Goal: Obtain resource: Obtain resource

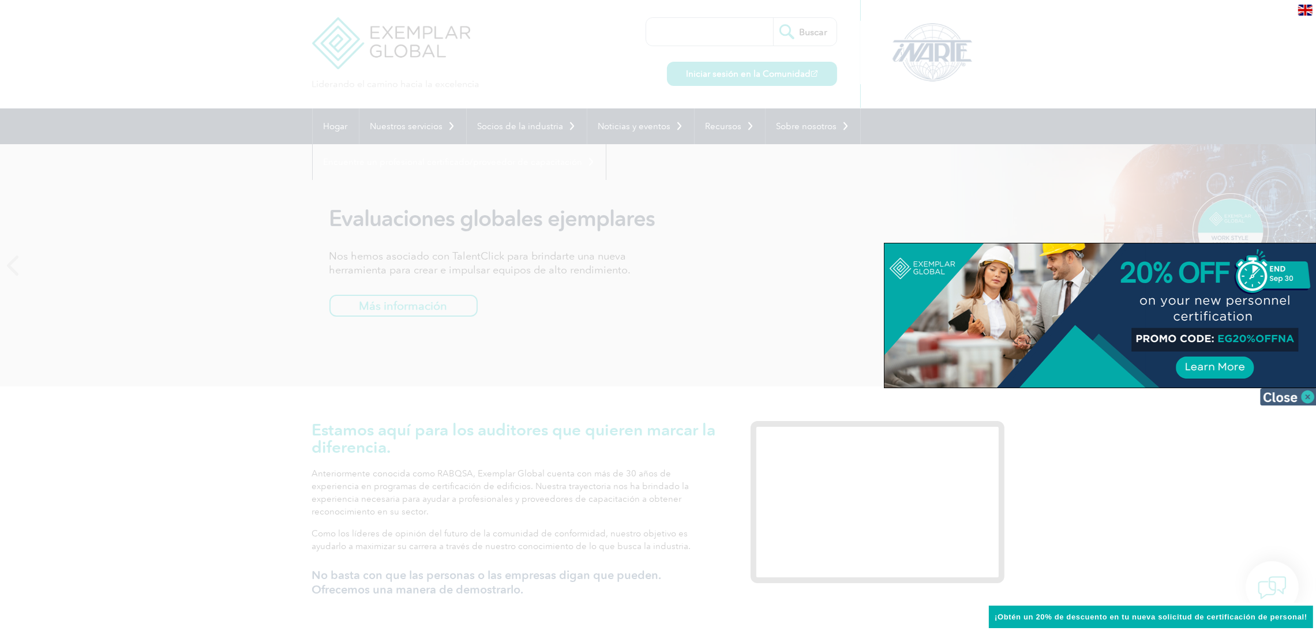
click at [1304, 397] on img at bounding box center [1289, 396] width 58 height 17
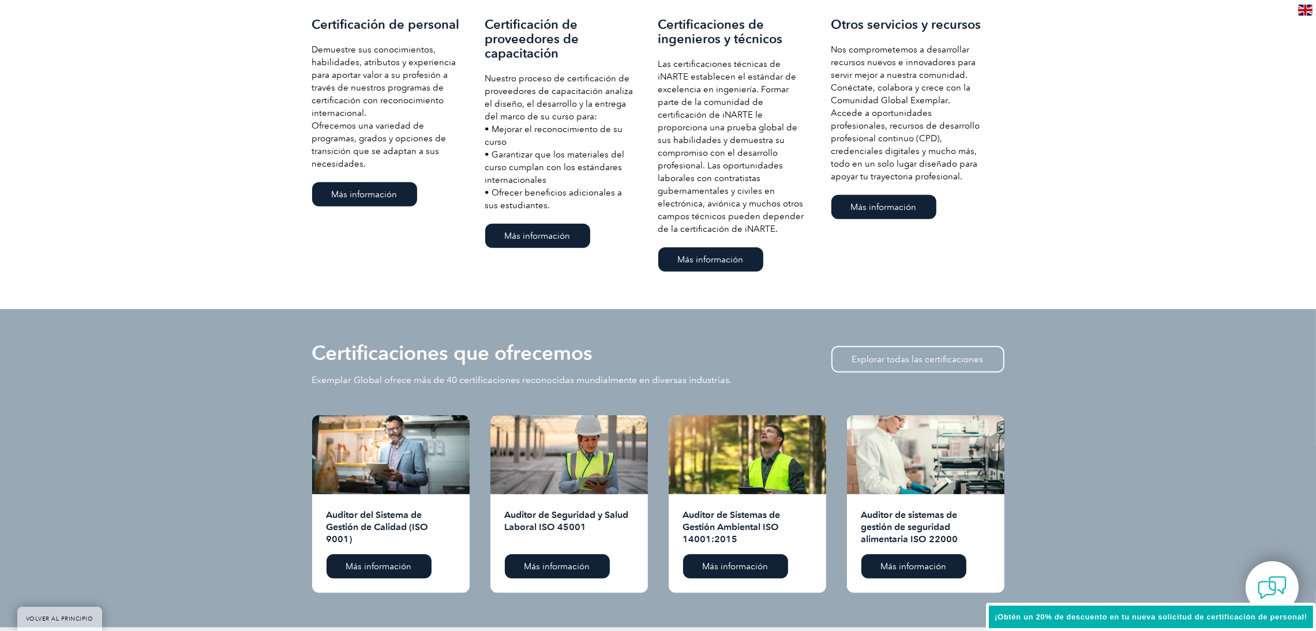
scroll to position [879, 0]
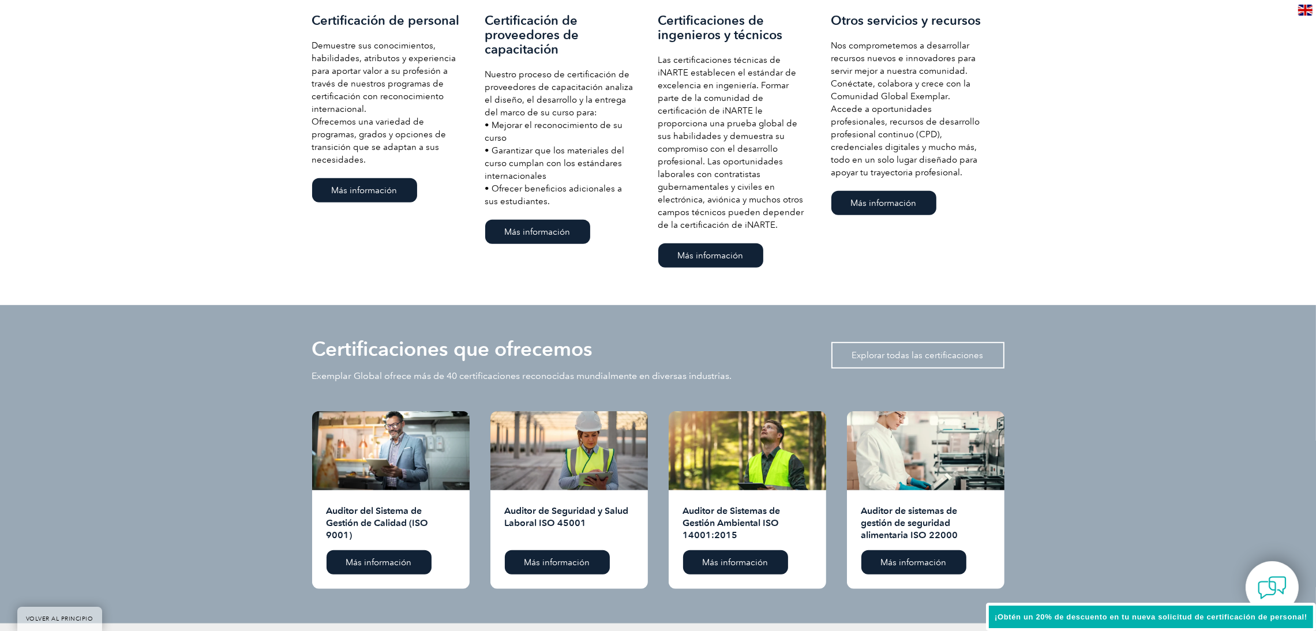
click at [913, 360] on link "Explorar todas las certificaciones" at bounding box center [917, 355] width 173 height 27
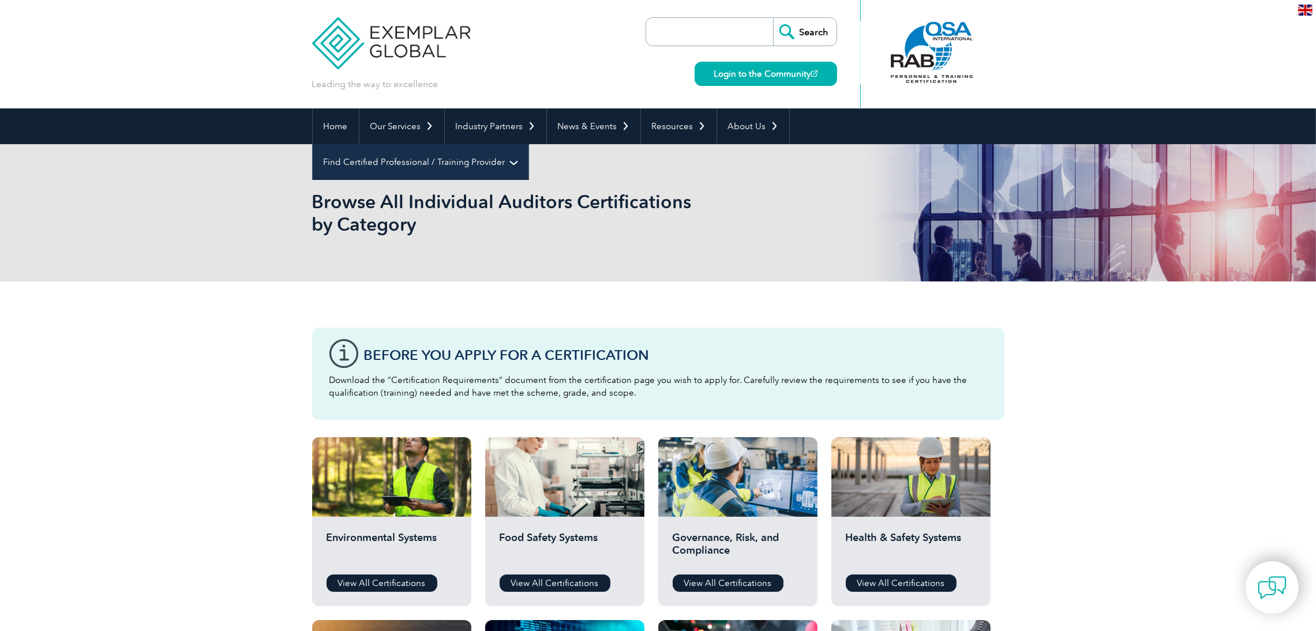
click at [528, 144] on link "Find Certified Professional / Training Provider" at bounding box center [421, 162] width 216 height 36
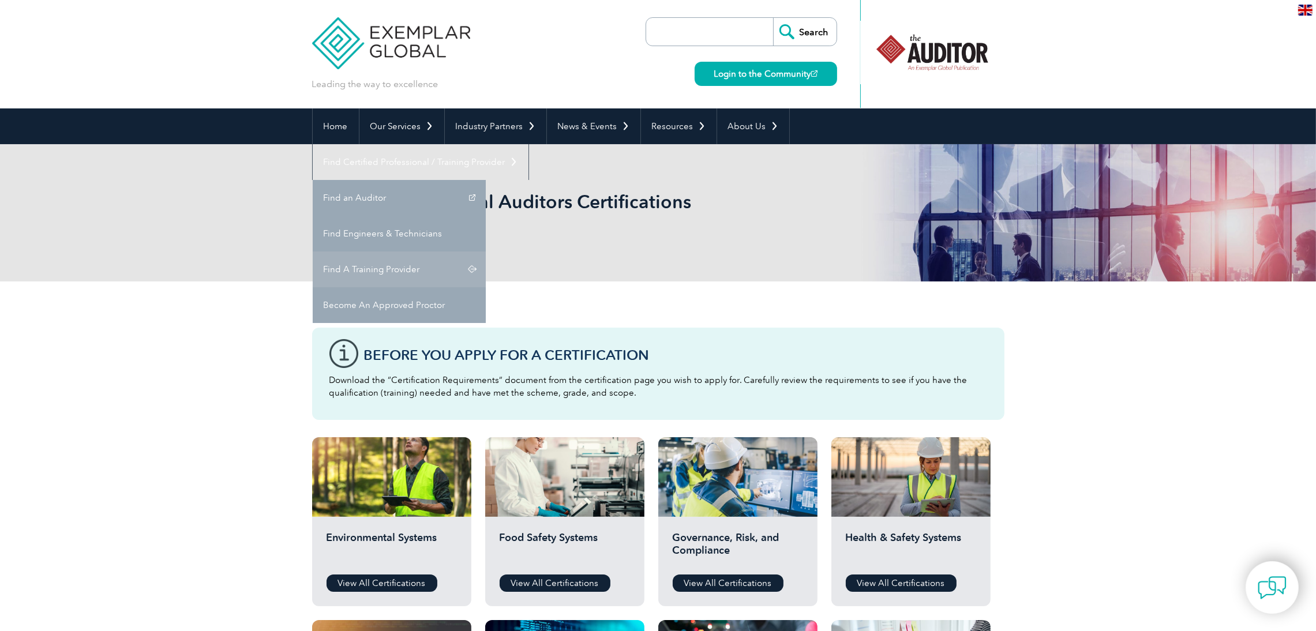
click at [486, 252] on link "Find A Training Provider" at bounding box center [399, 270] width 173 height 36
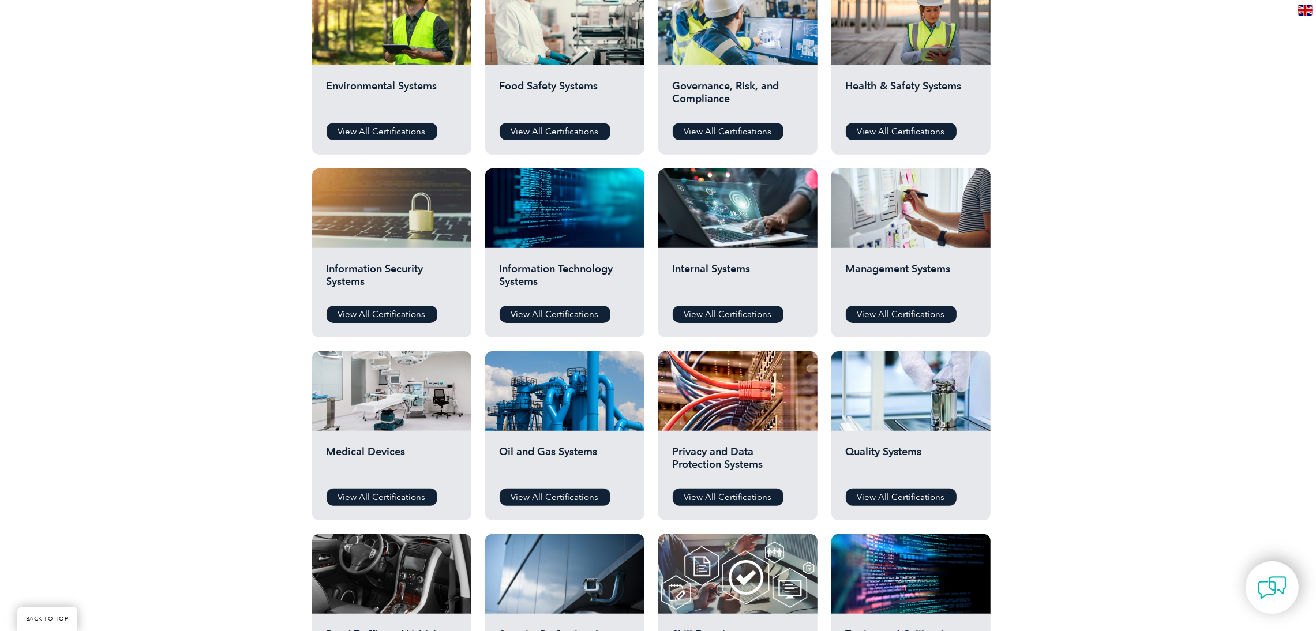
scroll to position [437, 0]
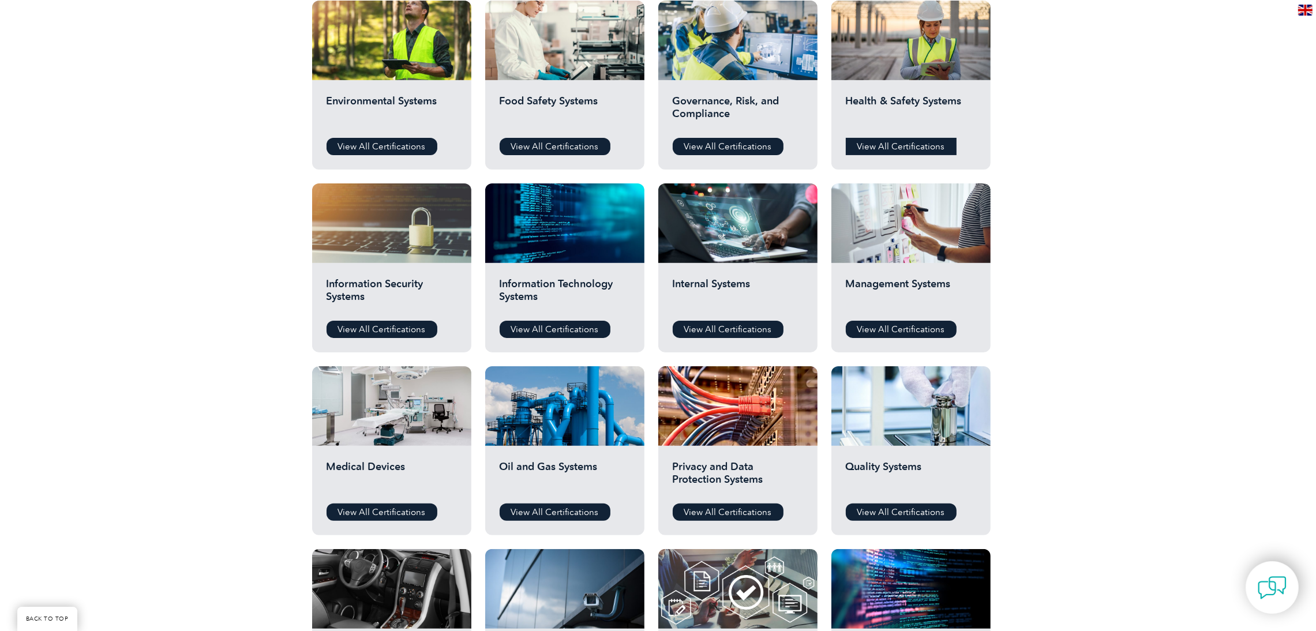
click at [887, 147] on link "View All Certifications" at bounding box center [901, 146] width 111 height 17
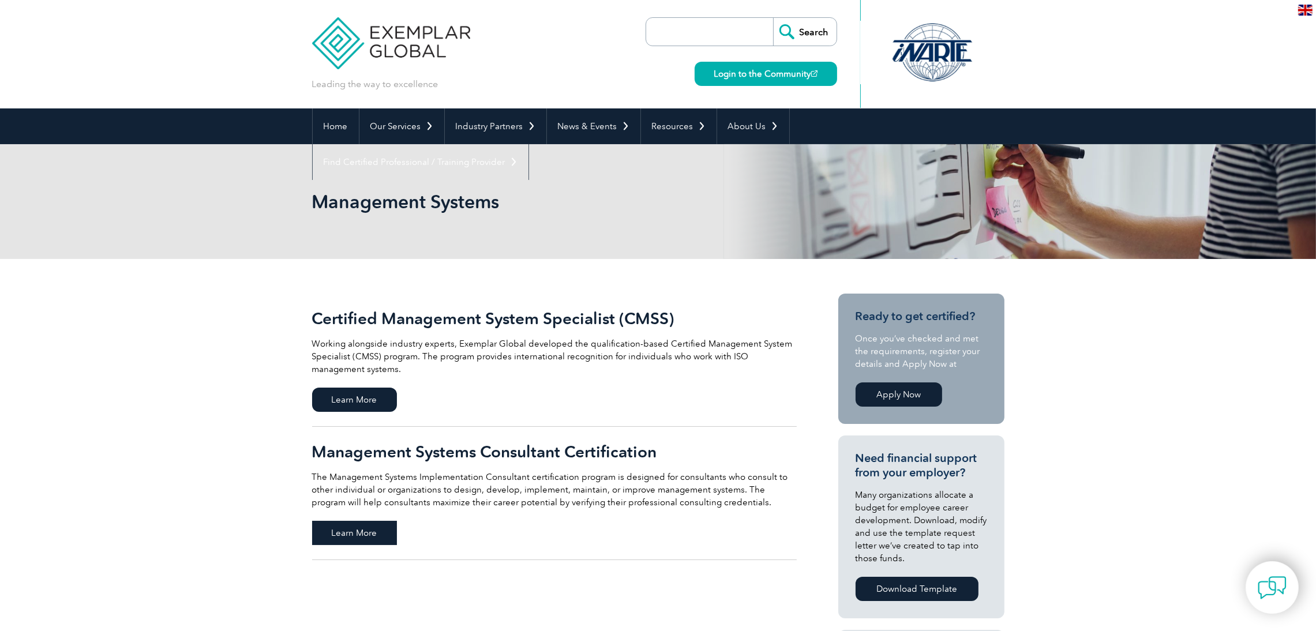
click at [348, 537] on span "Learn More" at bounding box center [354, 533] width 85 height 24
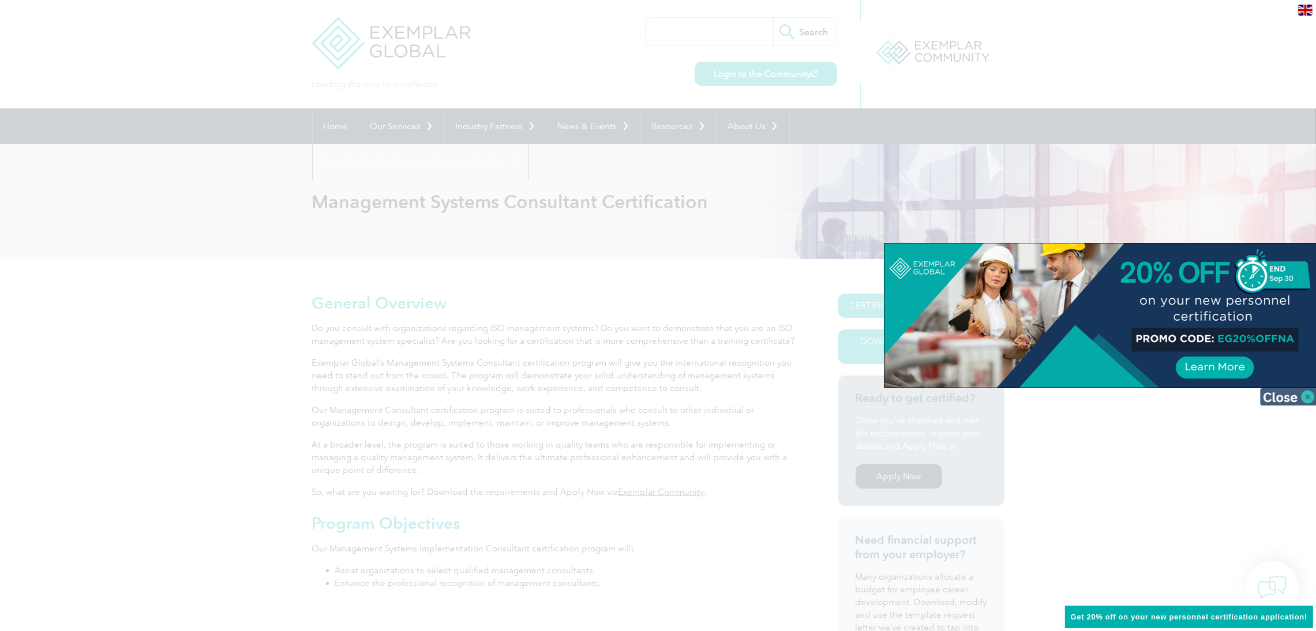
click at [1304, 389] on img at bounding box center [1289, 396] width 58 height 17
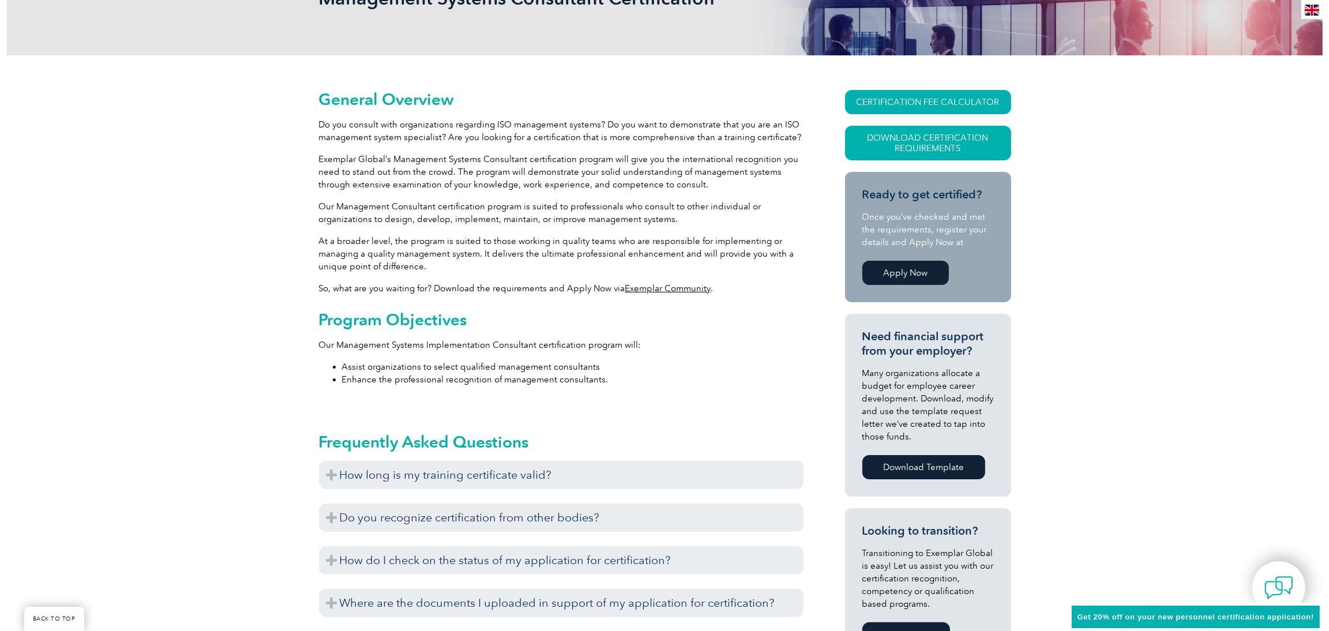
scroll to position [199, 0]
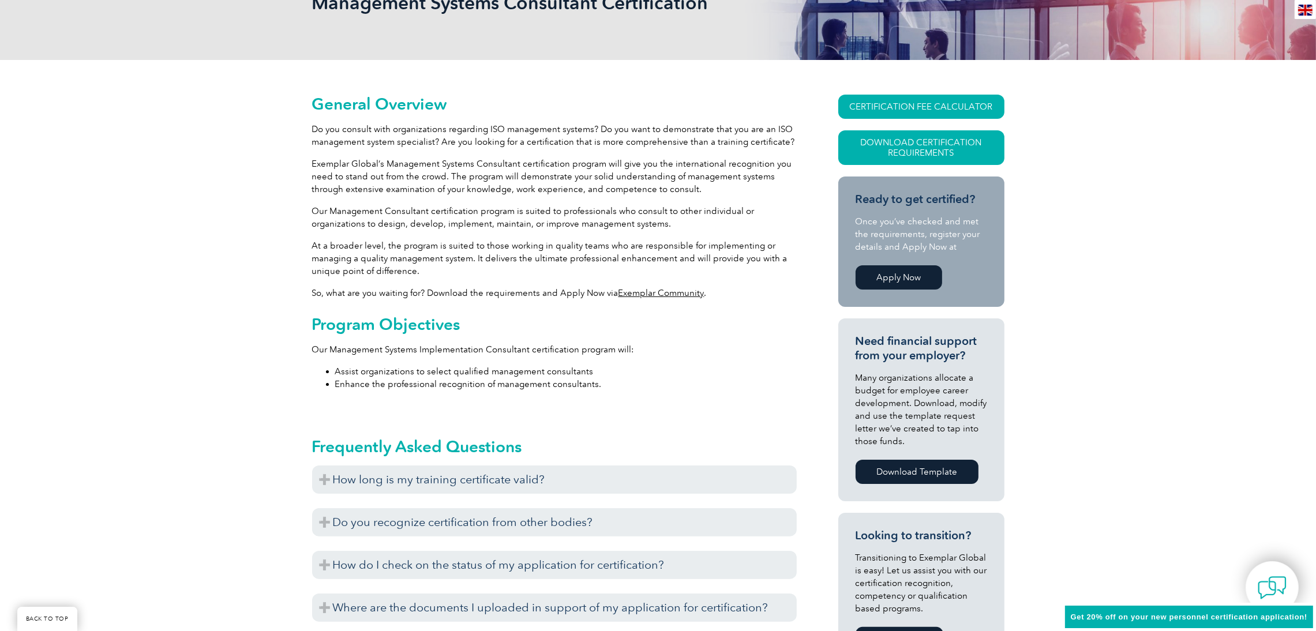
click at [1297, 141] on div "General Overview Do you consult with organizations regarding ISO management sys…" at bounding box center [658, 621] width 1316 height 1123
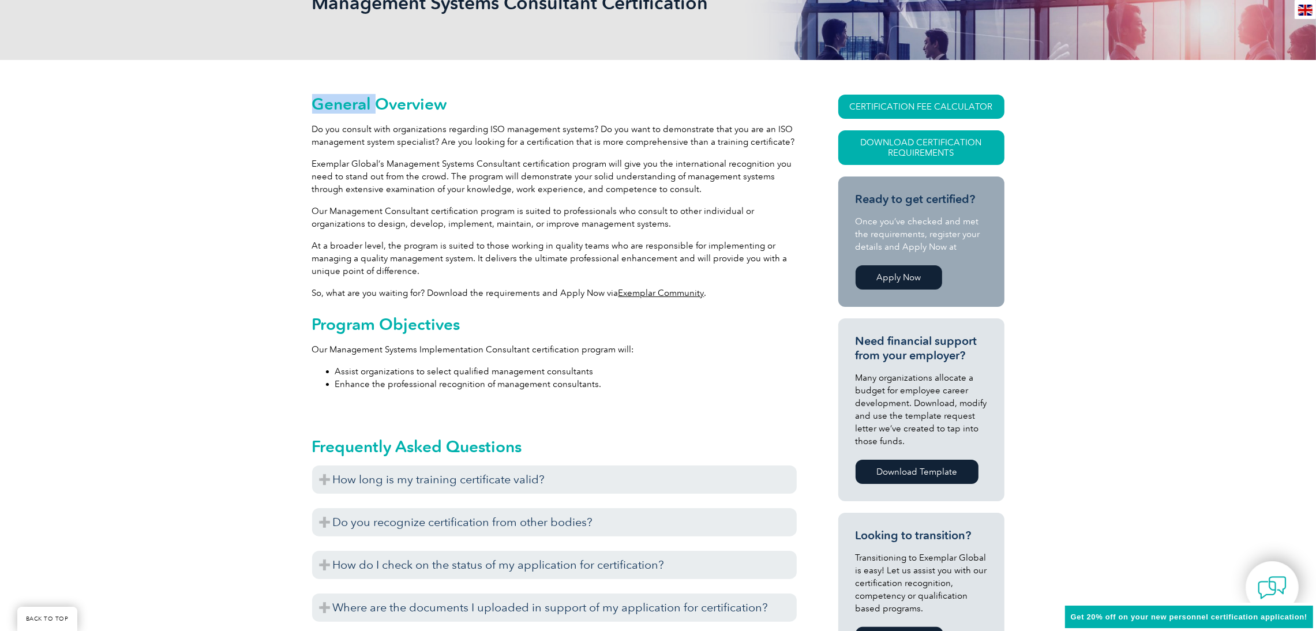
click at [1297, 141] on div "General Overview Do you consult with organizations regarding ISO management sys…" at bounding box center [658, 621] width 1316 height 1123
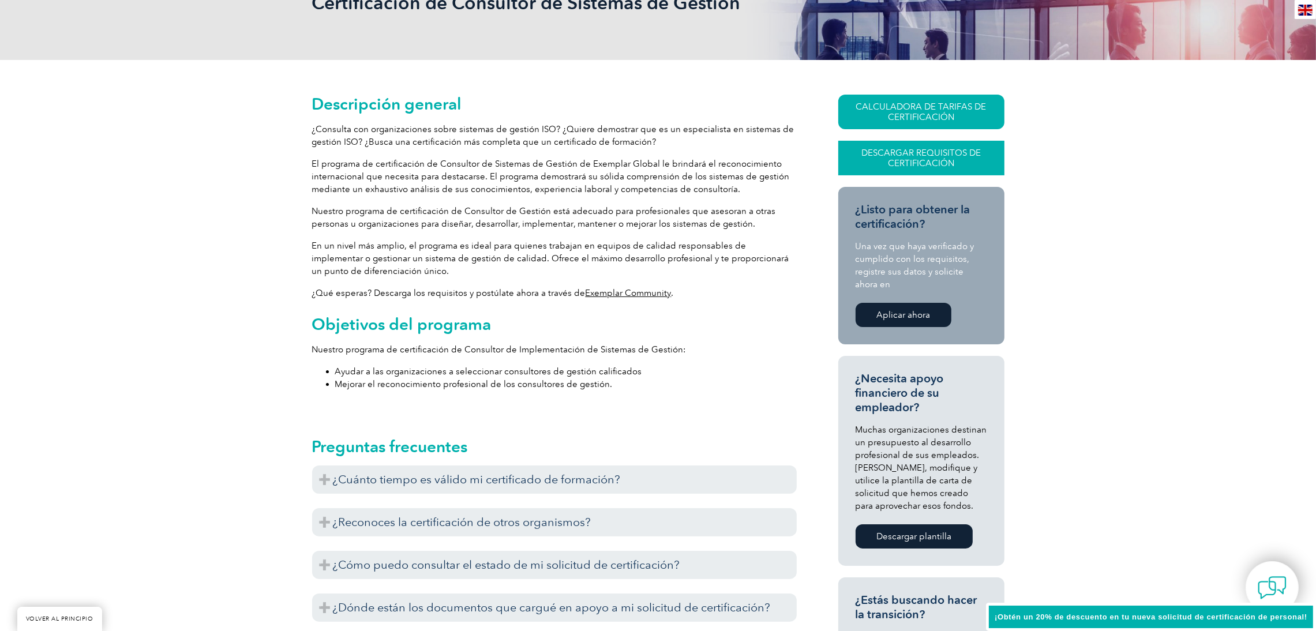
click at [918, 157] on font "Descargar requisitos de certificación" at bounding box center [920, 158] width 119 height 21
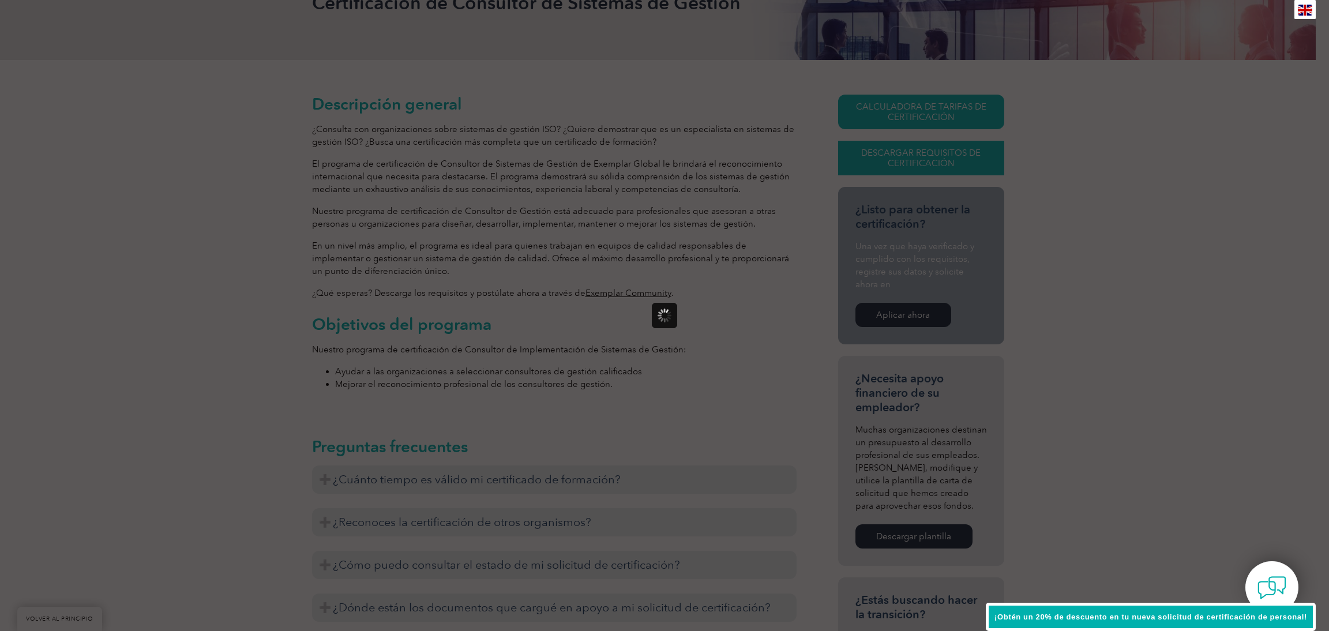
scroll to position [0, 0]
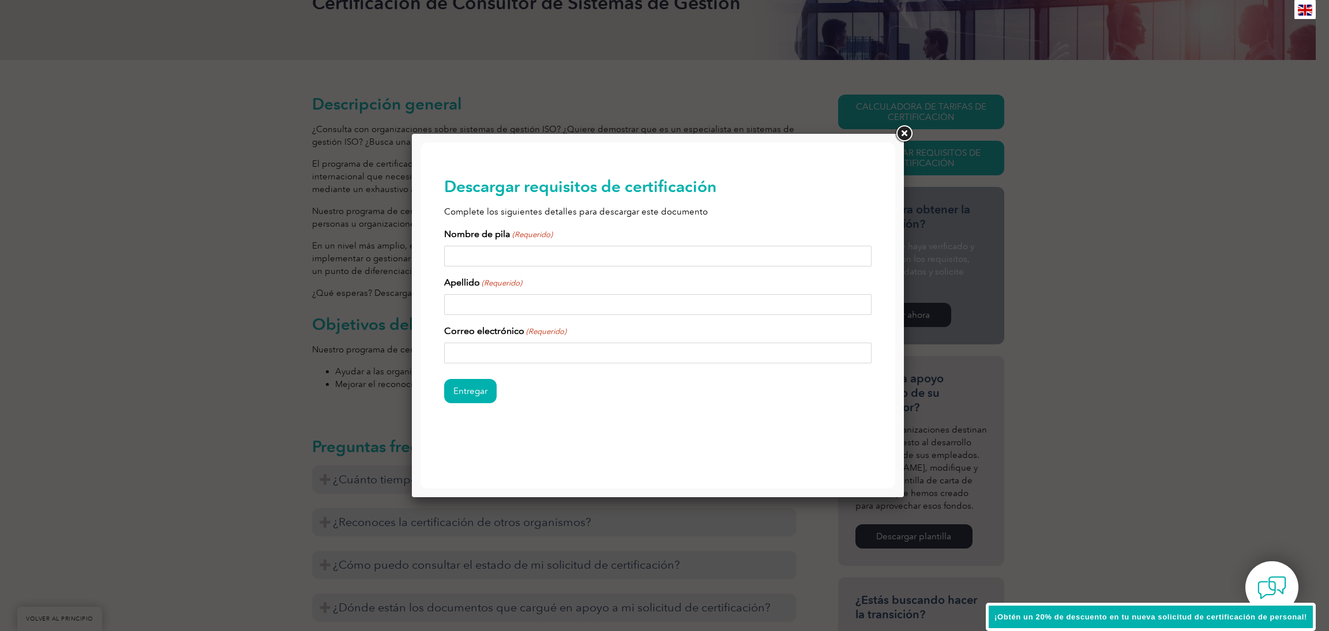
click at [628, 253] on input "Nombre de pila (Requerido)" at bounding box center [657, 256] width 427 height 21
type input "Eliot"
type input "Martinez Acuña"
type input "eliotmartinez.aa@gmail.com"
click at [471, 395] on input "Entregar" at bounding box center [470, 391] width 52 height 24
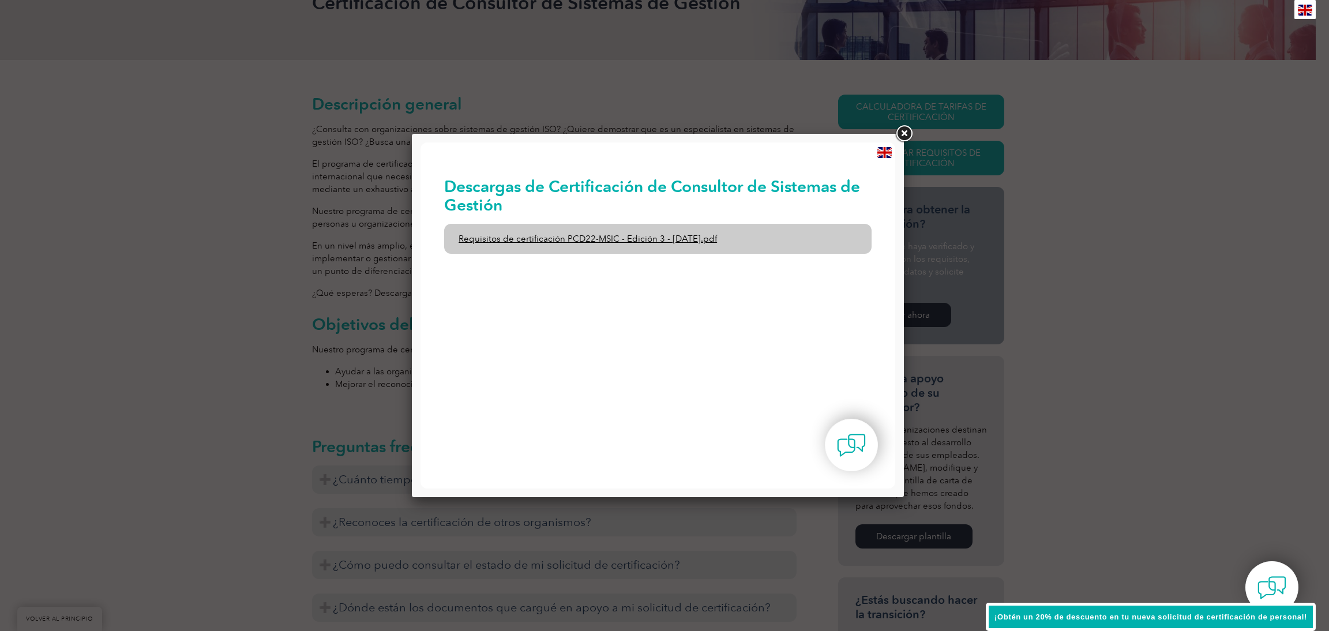
click at [622, 234] on font "Requisitos de certificación PCD22-MSIC - Edición 3 - Julio de 2021.pdf" at bounding box center [588, 239] width 258 height 10
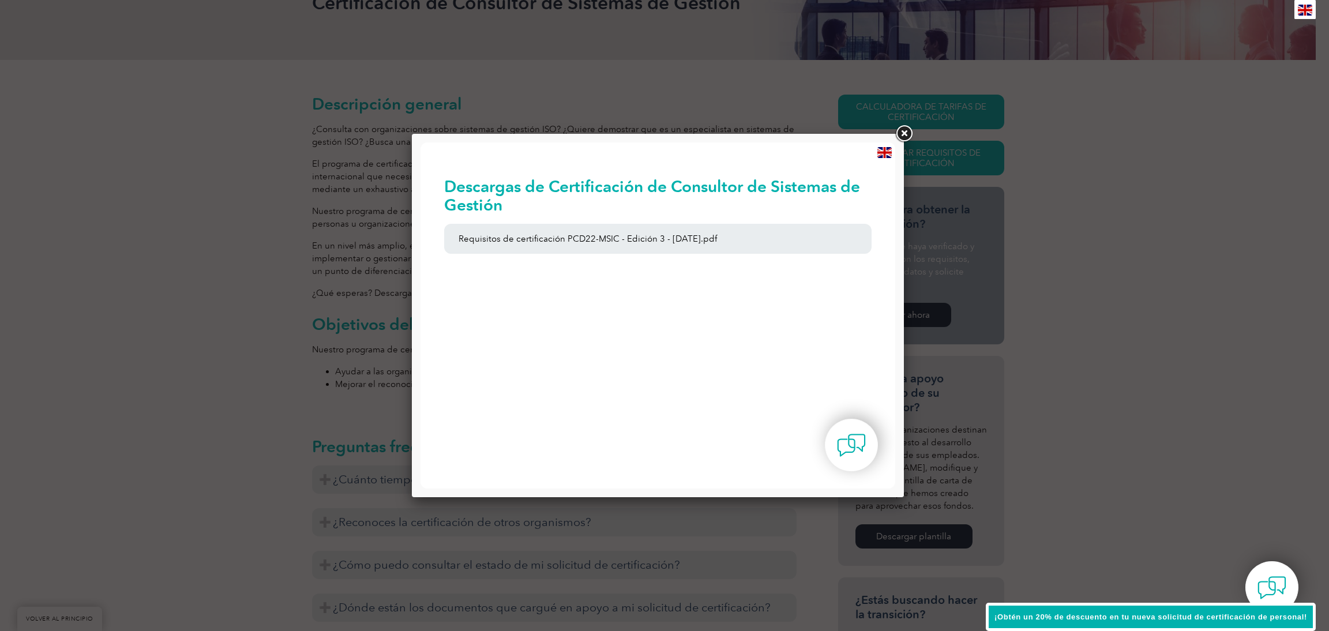
click at [905, 129] on link at bounding box center [904, 133] width 21 height 21
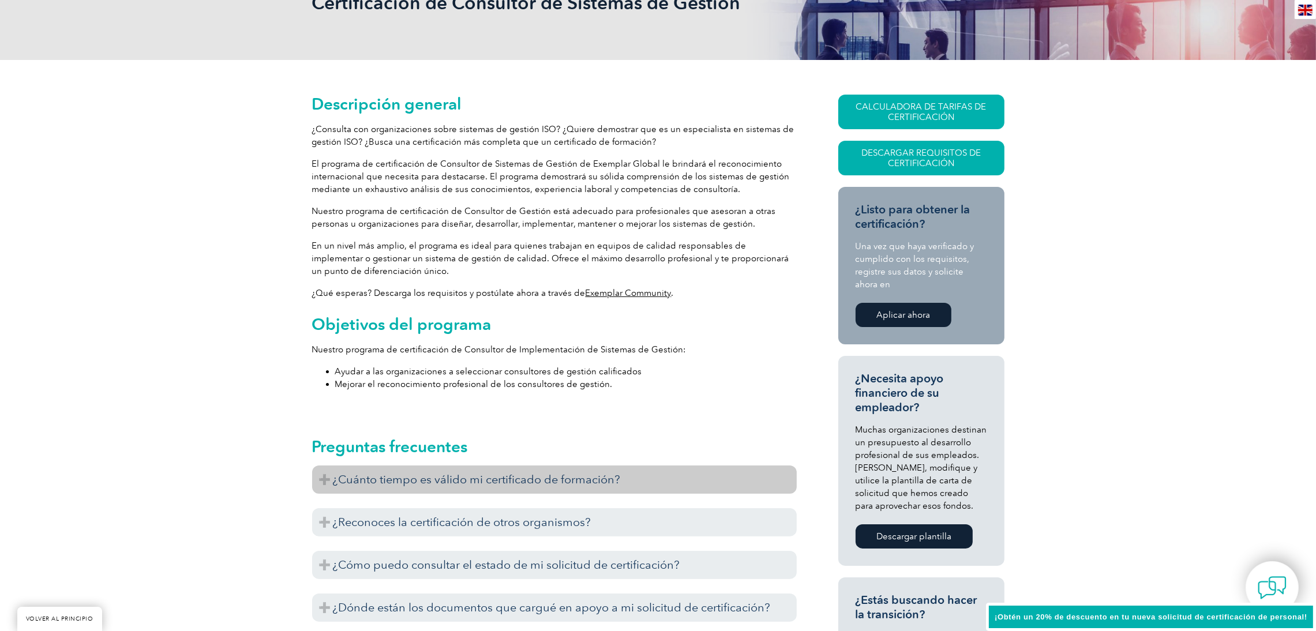
click at [466, 482] on font "¿Cuánto tiempo es válido mi certificado de formación?" at bounding box center [477, 479] width 288 height 14
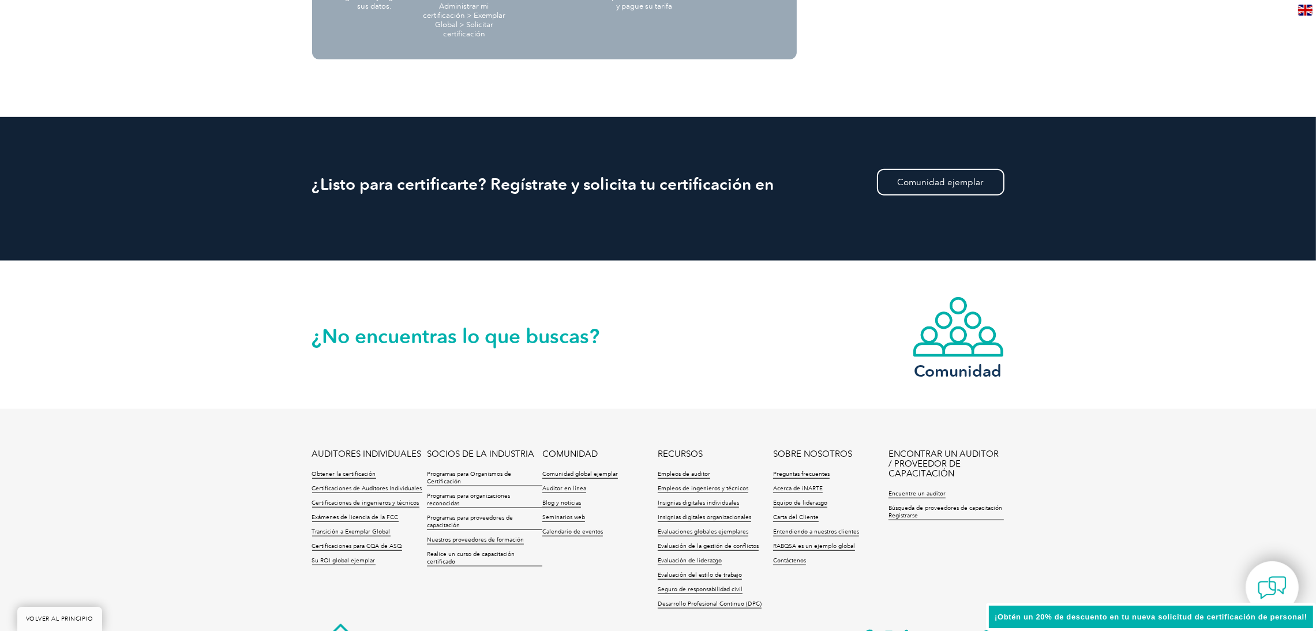
scroll to position [1531, 0]
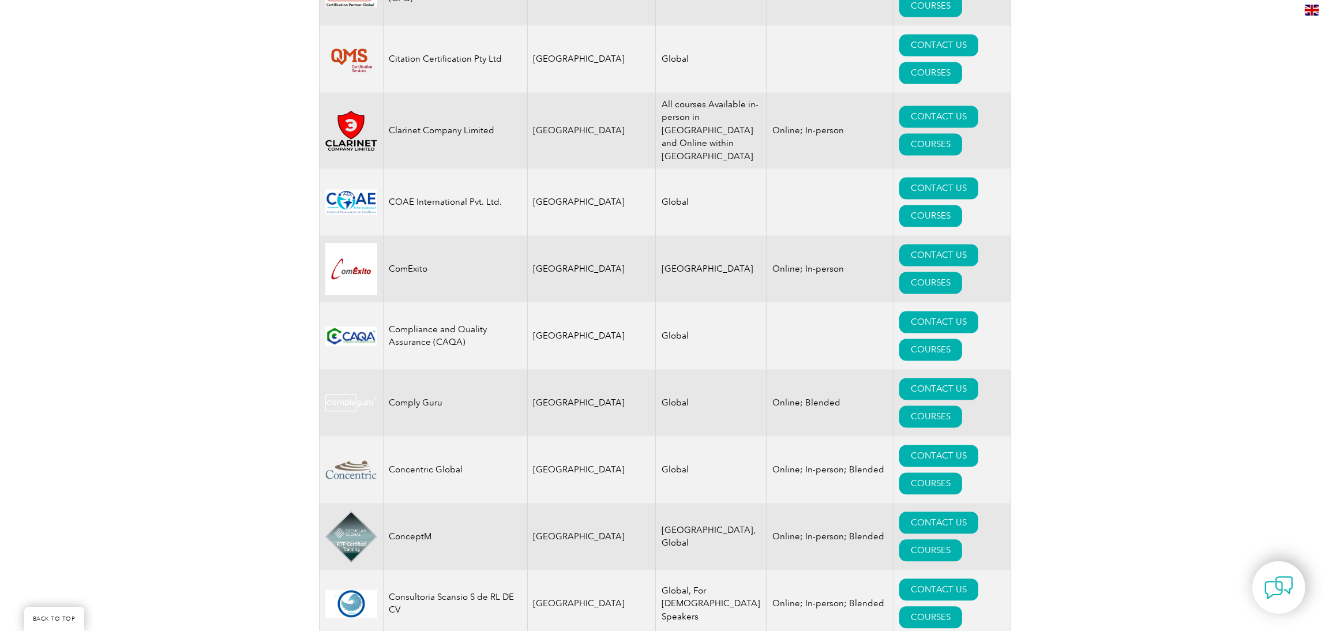
scroll to position [3727, 0]
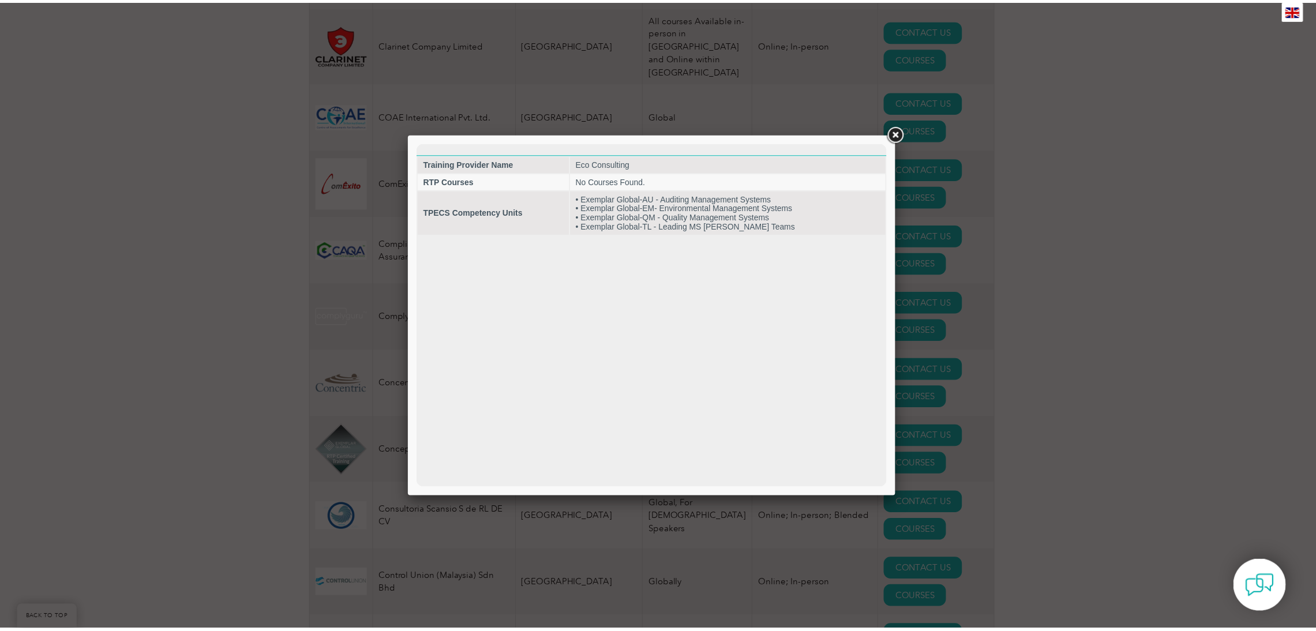
scroll to position [0, 0]
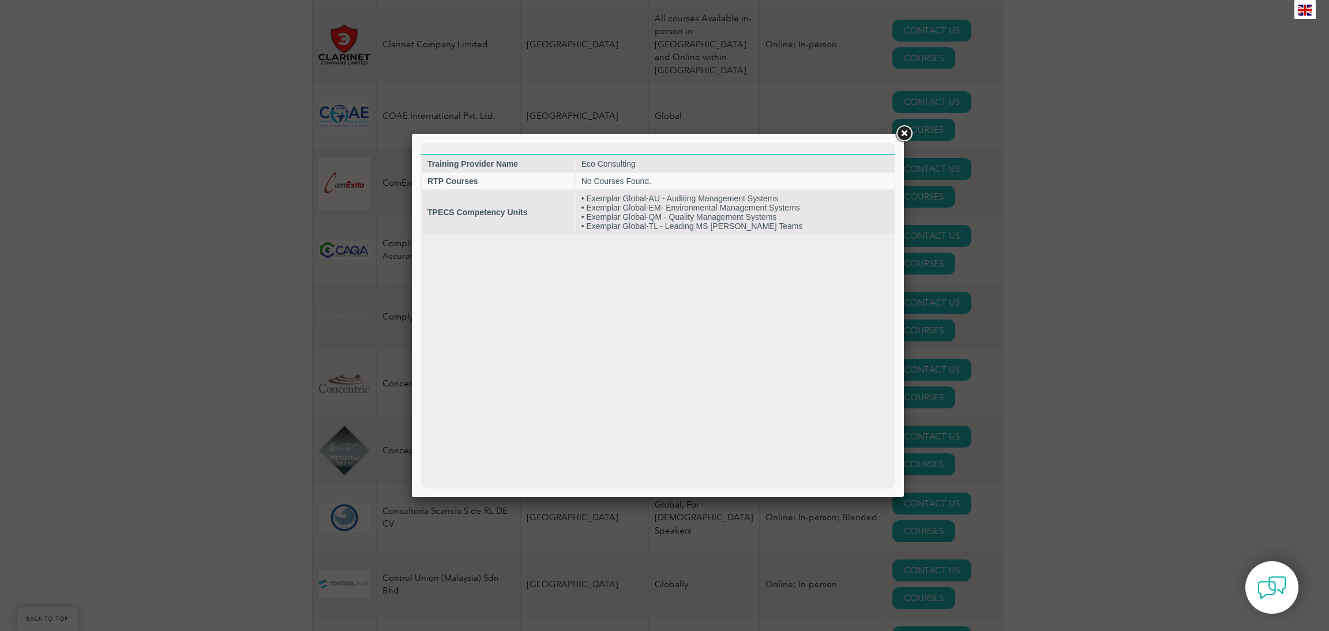
click at [901, 133] on link at bounding box center [904, 133] width 21 height 21
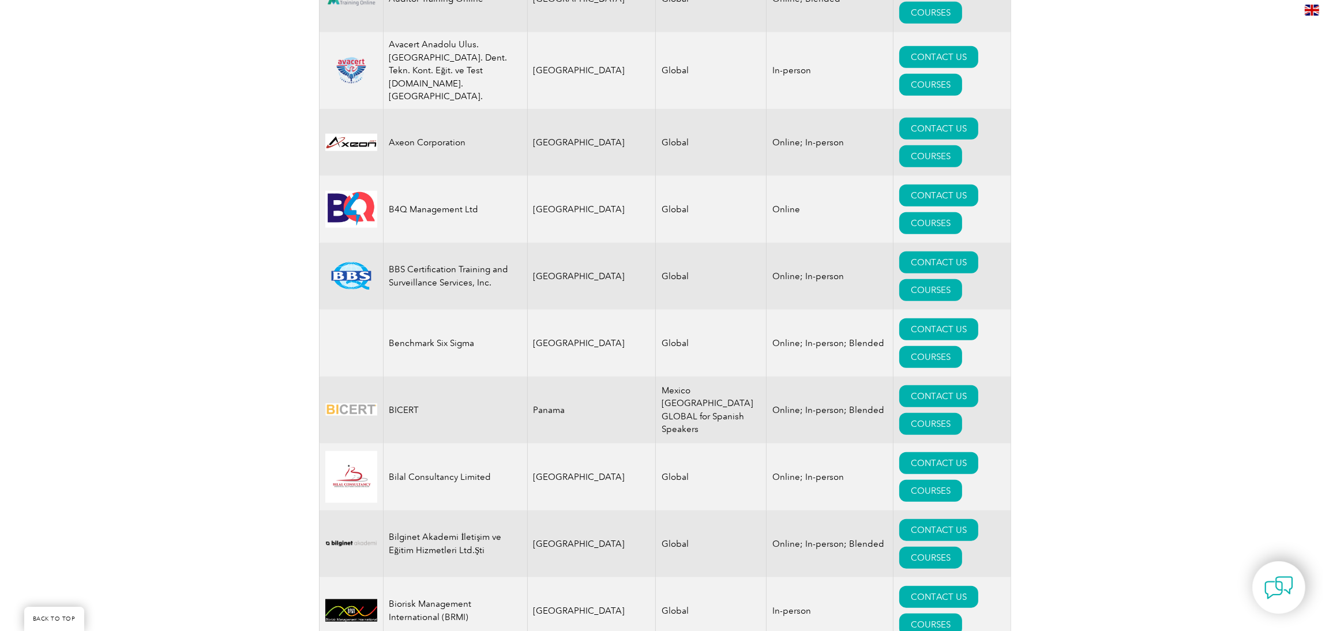
scroll to position [1839, 0]
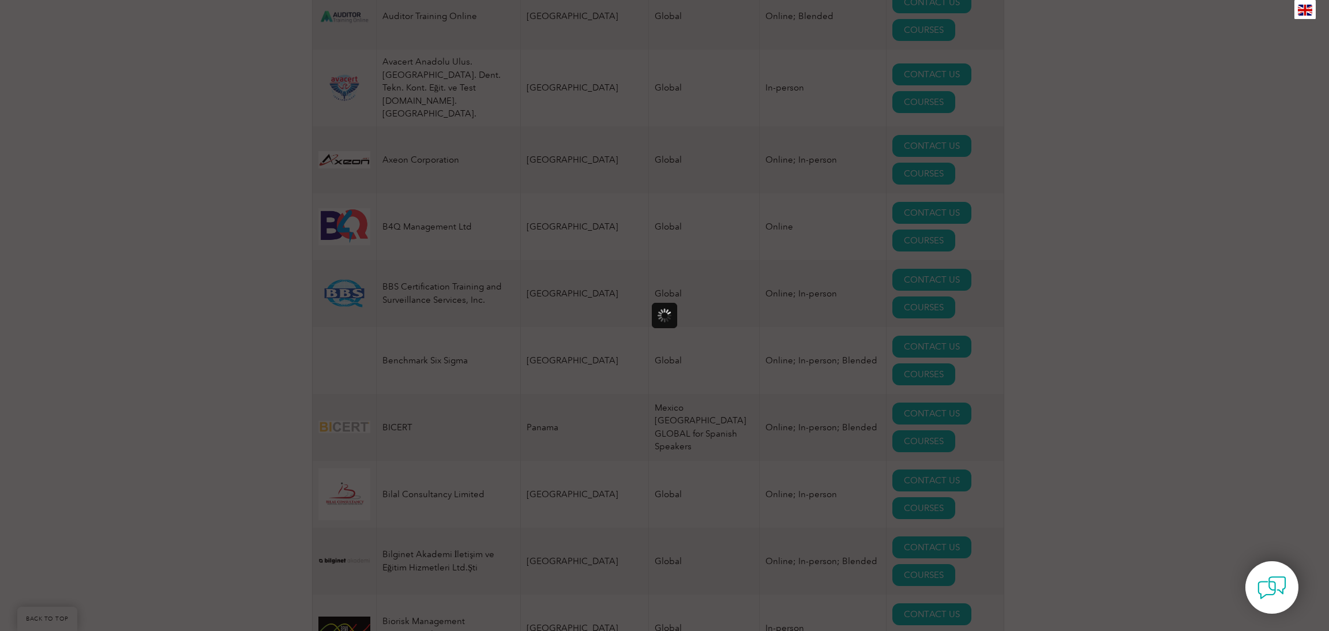
scroll to position [0, 0]
